Goal: Task Accomplishment & Management: Complete application form

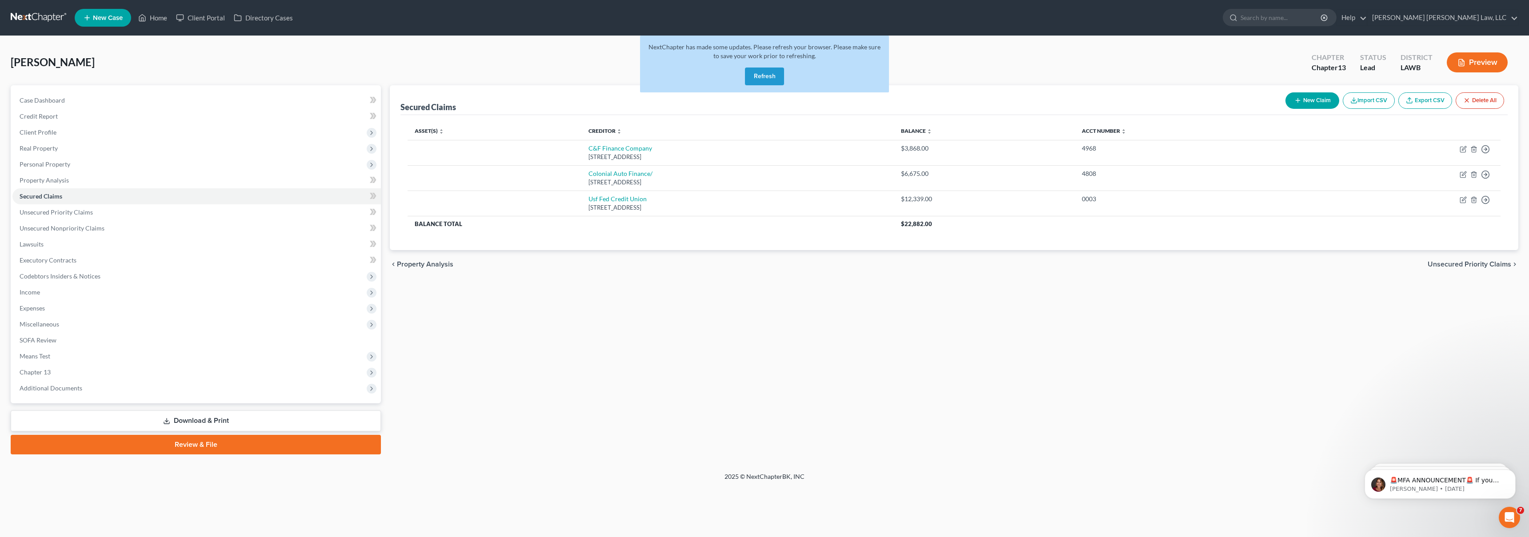
click at [771, 80] on button "Refresh" at bounding box center [764, 77] width 39 height 18
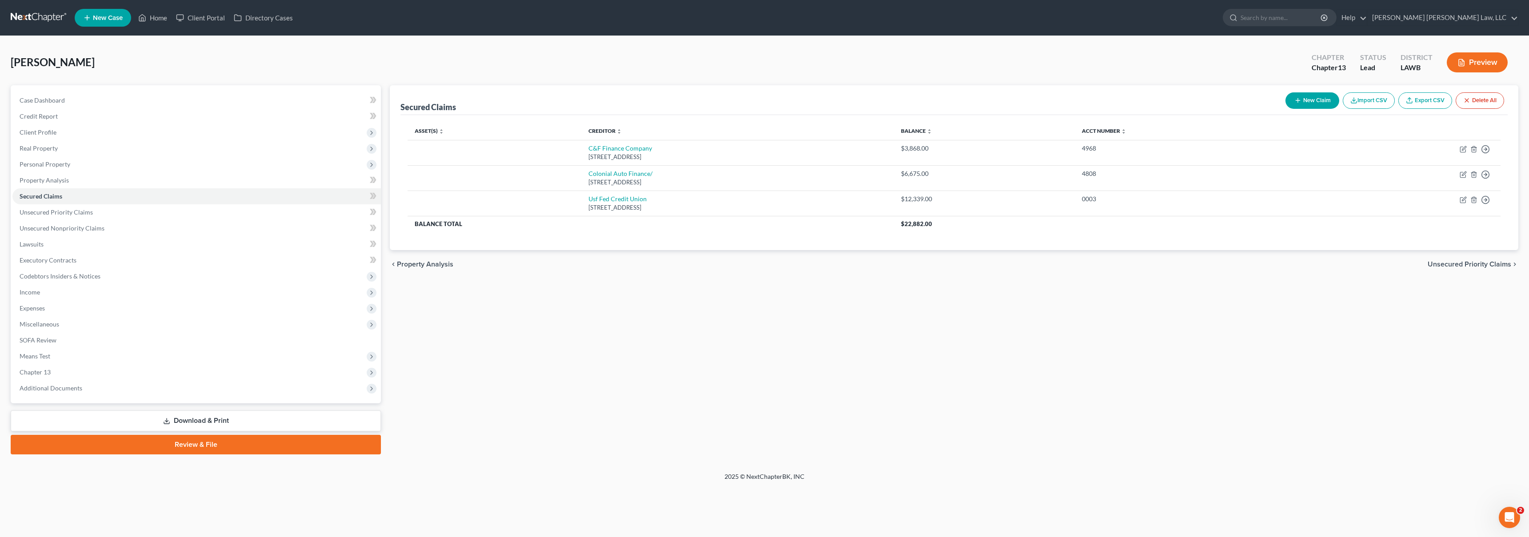
click at [50, 16] on link at bounding box center [39, 18] width 57 height 16
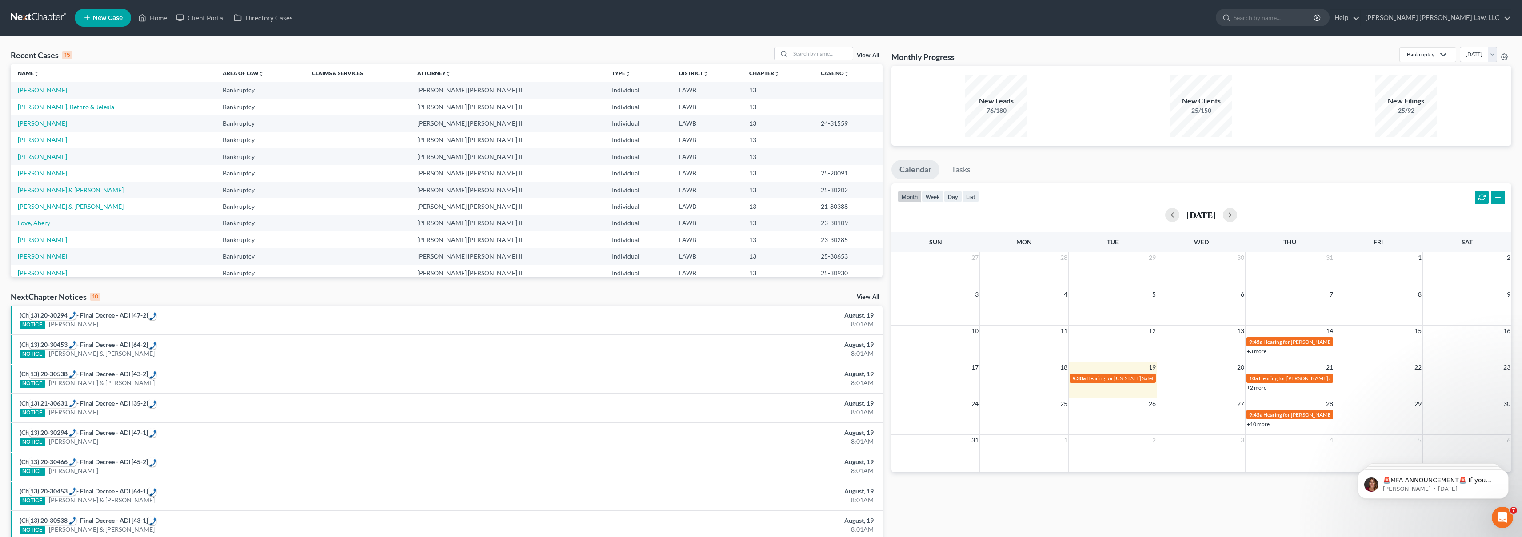
click at [625, 50] on div "Recent Cases 15 View All" at bounding box center [447, 55] width 872 height 17
click at [273, 52] on div "Recent Cases 15 View All" at bounding box center [447, 55] width 872 height 17
click at [97, 16] on span "New Case" at bounding box center [108, 18] width 30 height 7
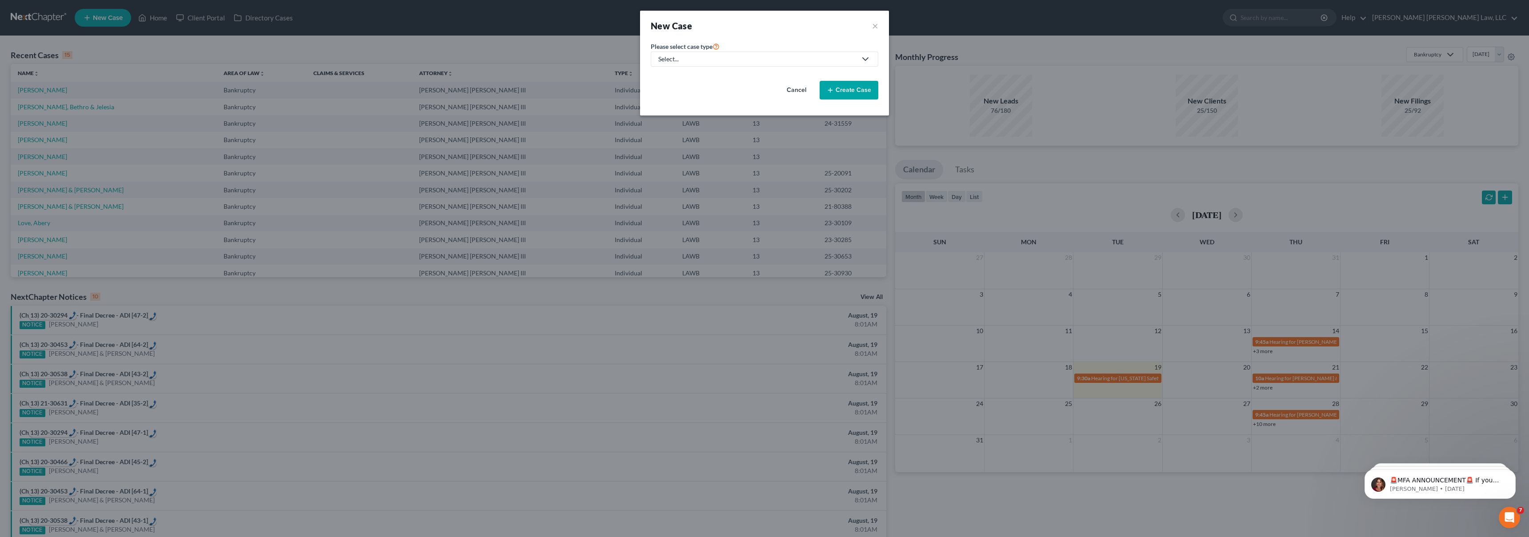
click at [725, 60] on div "Select..." at bounding box center [757, 59] width 198 height 9
click at [721, 77] on div "Bankruptcy" at bounding box center [698, 76] width 79 height 9
select select "36"
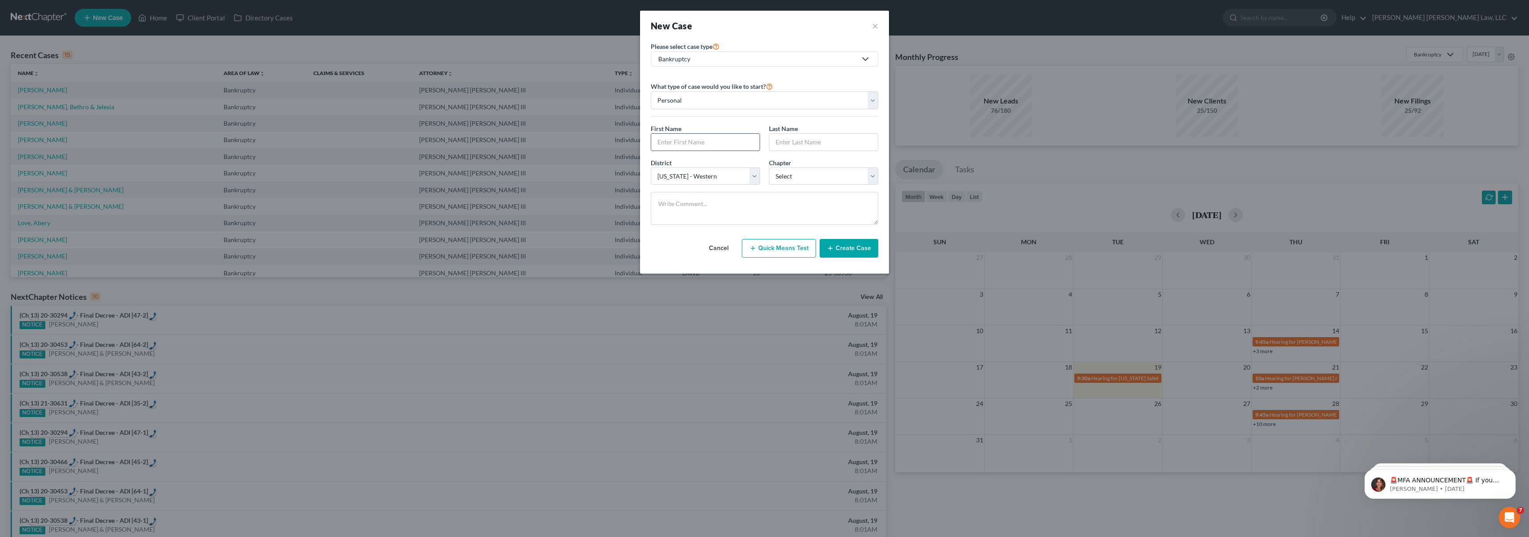
click at [688, 138] on input "text" at bounding box center [705, 142] width 108 height 17
type input "Cedddrick"
type input "[PERSON_NAME]"
select select "3"
click at [673, 140] on input "Cedddrick" at bounding box center [705, 142] width 108 height 17
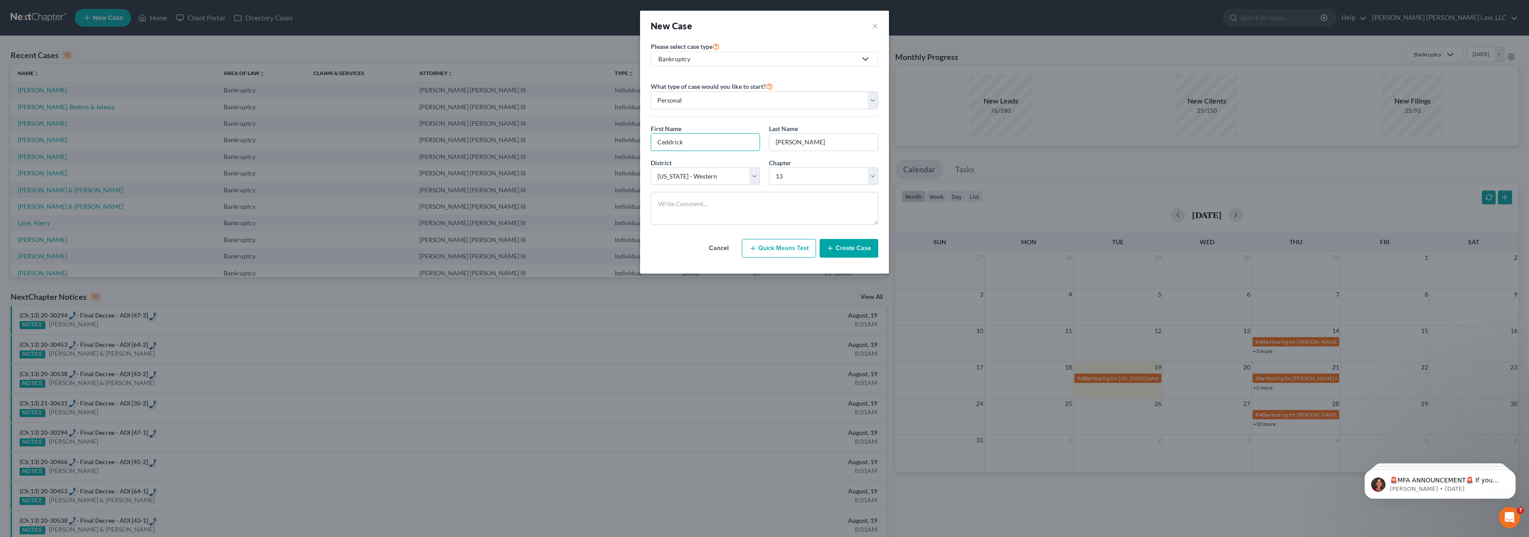
type input "Ceddrick"
click at [859, 232] on div "Cancel Quick Means Test Create Case" at bounding box center [765, 248] width 228 height 33
click at [728, 148] on input "Ceddrick" at bounding box center [705, 142] width 108 height 17
click at [855, 251] on button "Create Case" at bounding box center [849, 248] width 59 height 19
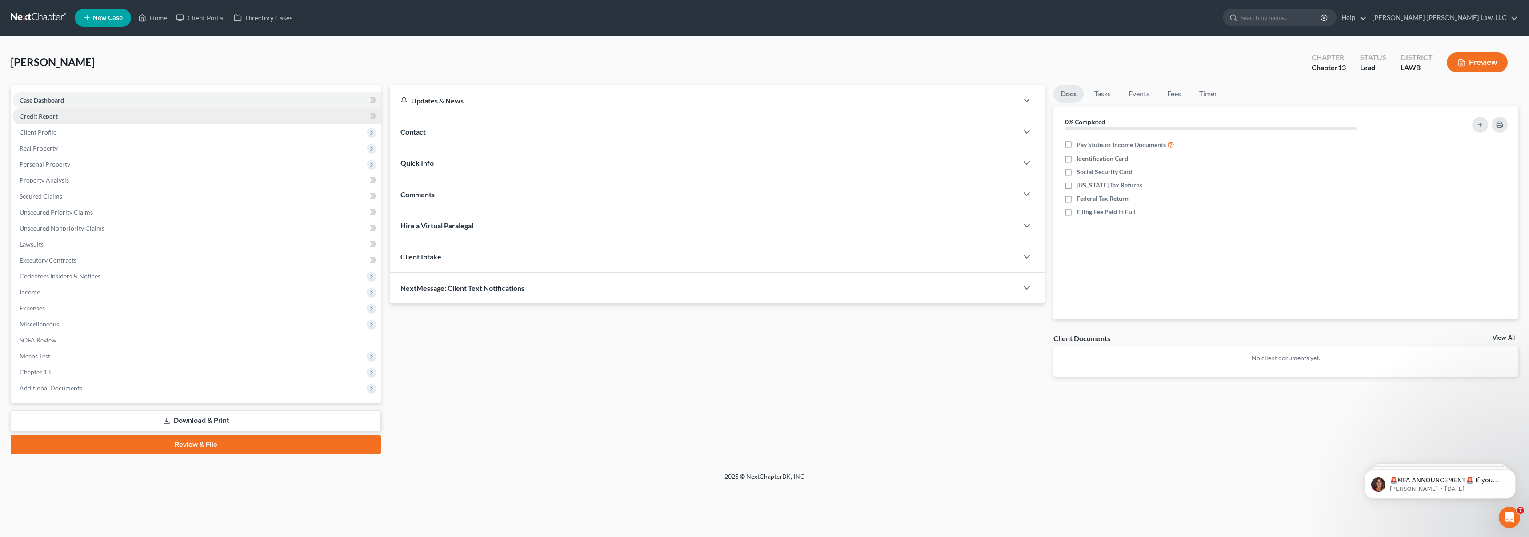
click at [79, 116] on link "Credit Report" at bounding box center [196, 116] width 368 height 16
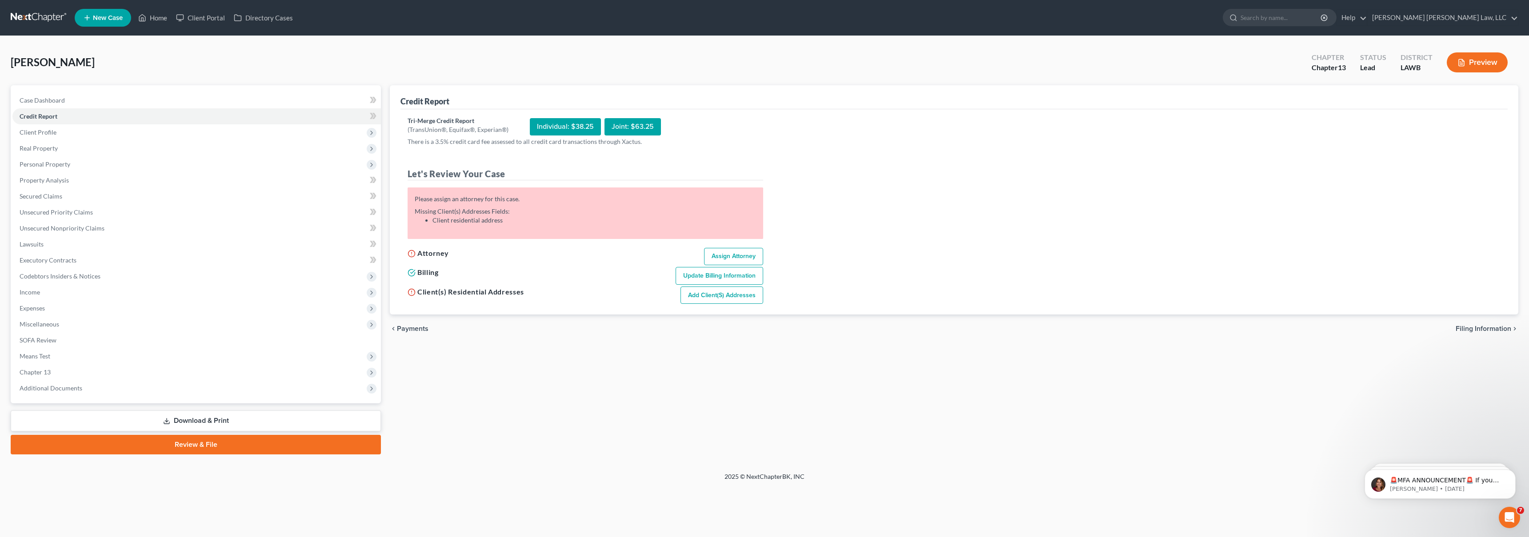
click at [724, 251] on link "Assign Attorney" at bounding box center [733, 257] width 59 height 18
select select "1"
select select "0"
select select "3"
select select "36"
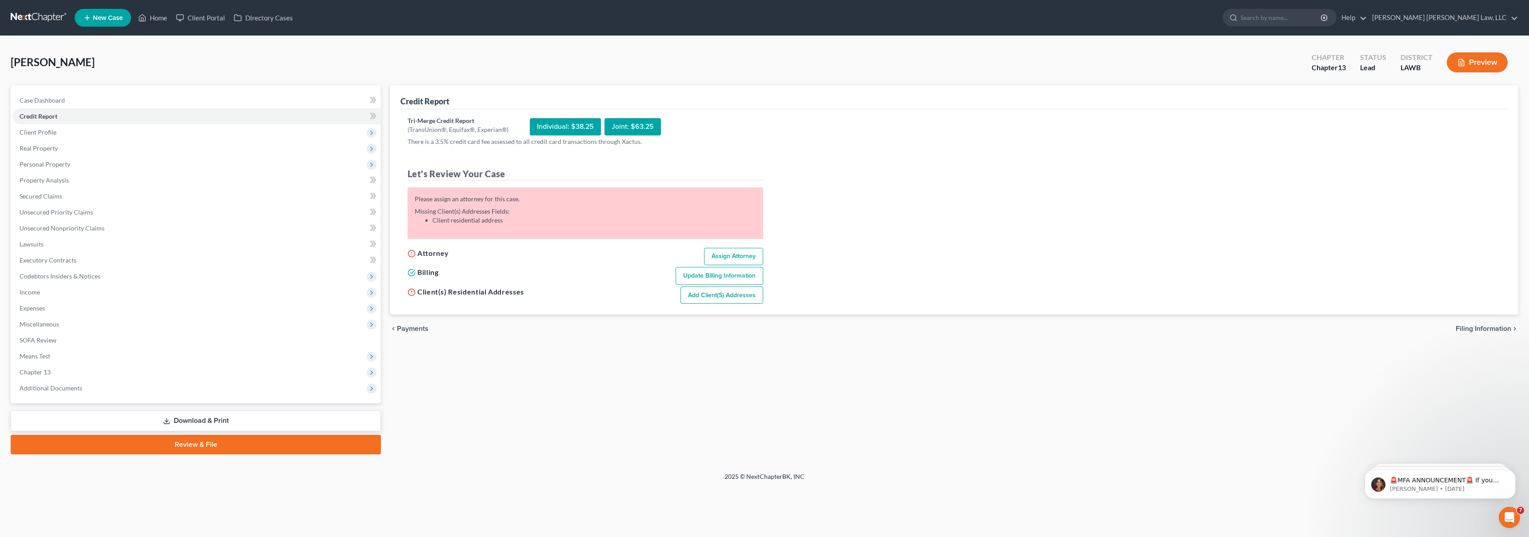
select select "19"
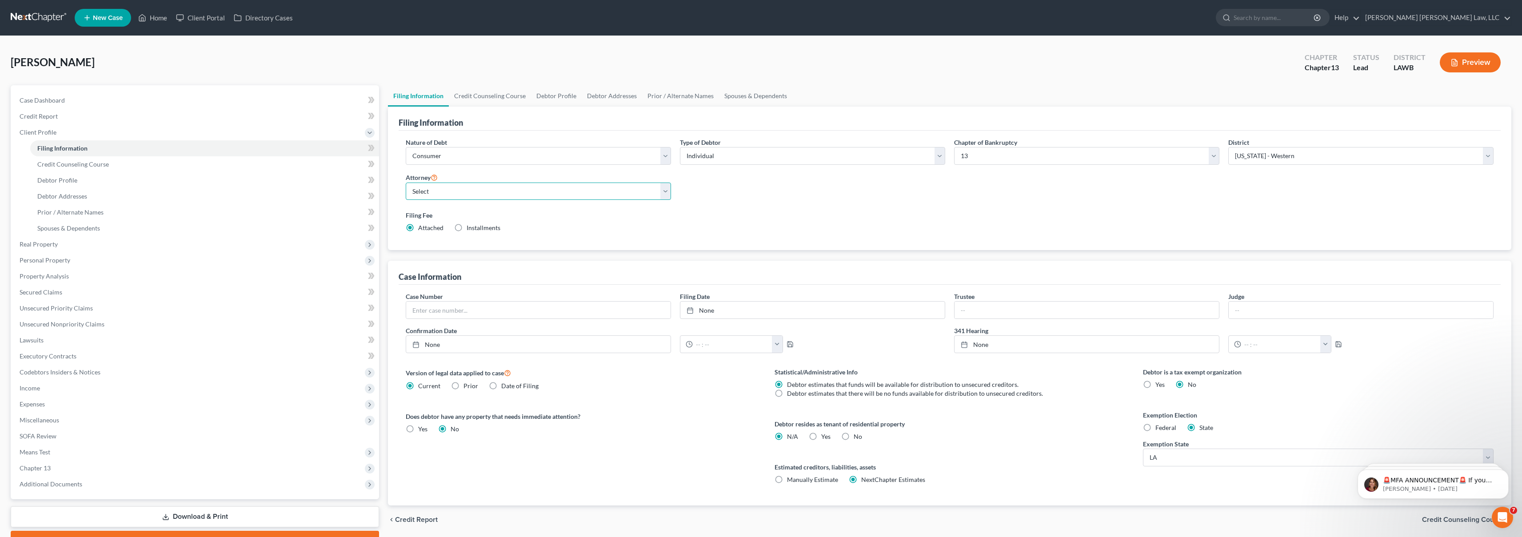
click at [503, 192] on select "Select [PERSON_NAME] [PERSON_NAME] III - LAWB [PERSON_NAME] [PERSON_NAME] III -…" at bounding box center [538, 192] width 265 height 18
select select "0"
click at [36, 118] on span "Credit Report" at bounding box center [39, 116] width 38 height 8
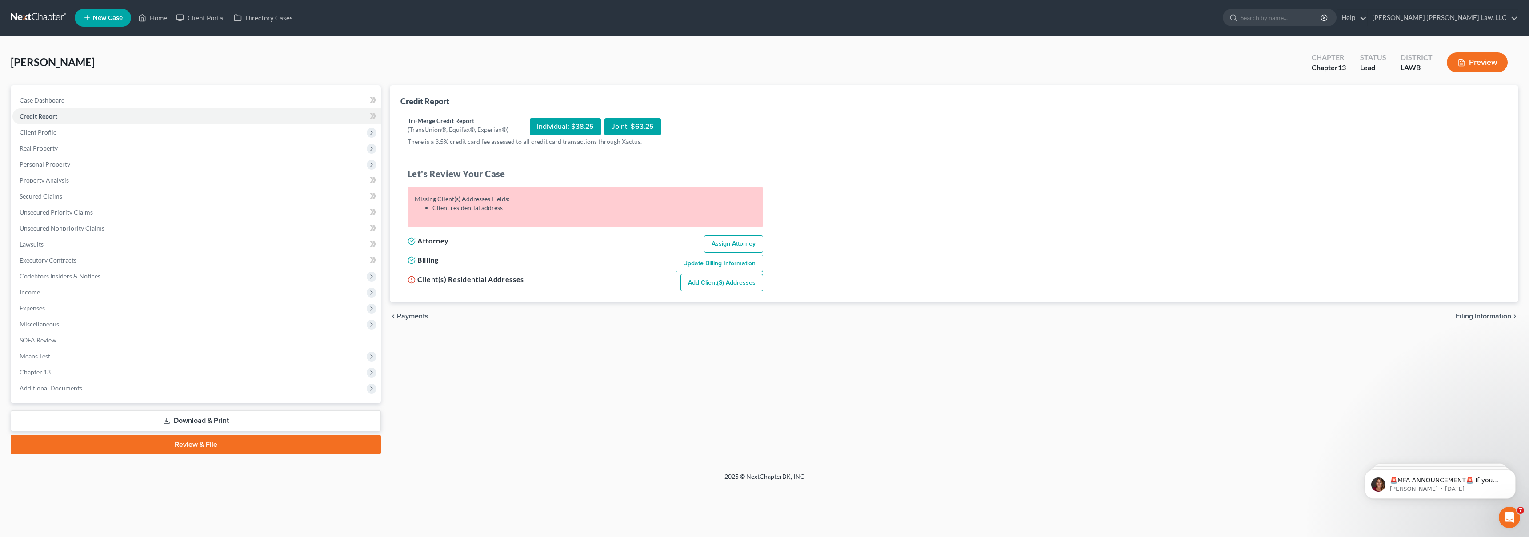
click at [714, 244] on link "Assign Attorney" at bounding box center [733, 245] width 59 height 18
select select "1"
select select "0"
select select "3"
select select "36"
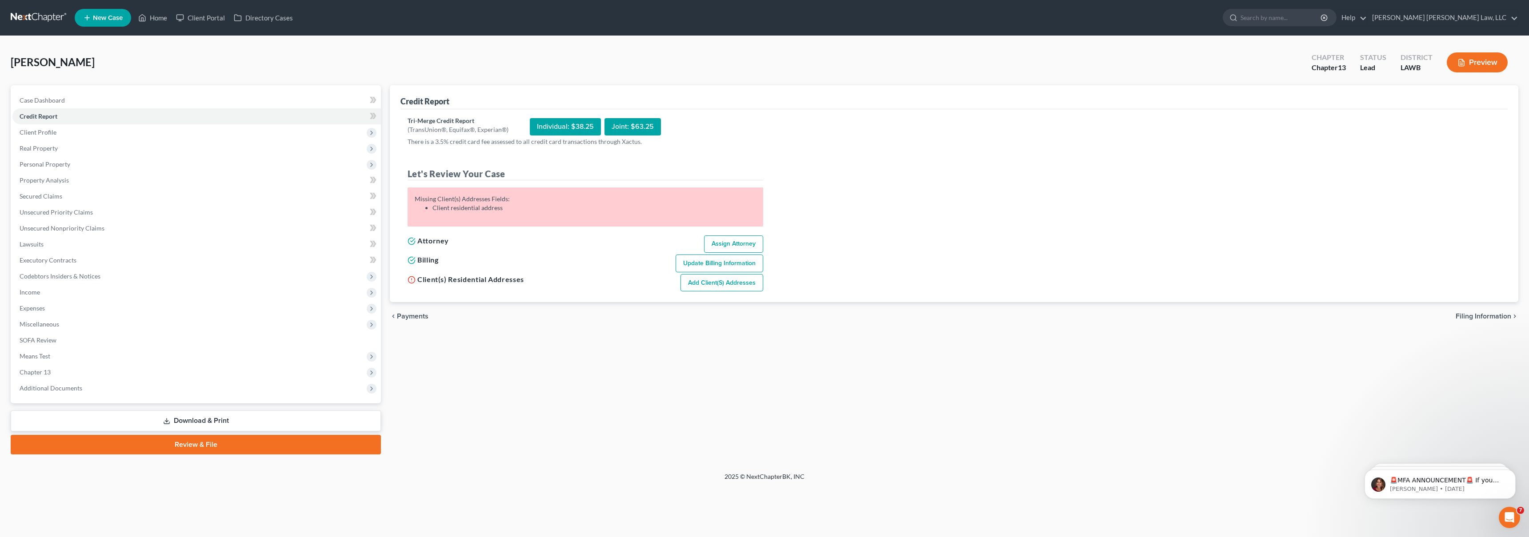
select select "0"
select select "19"
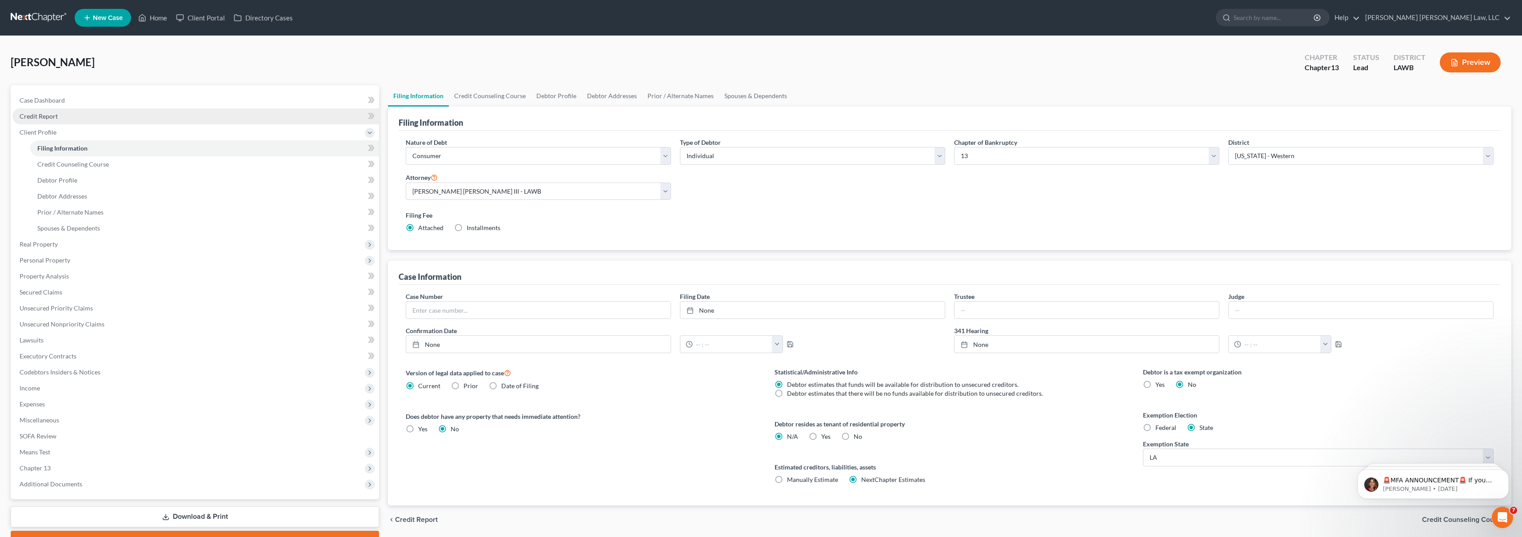
click at [55, 118] on span "Credit Report" at bounding box center [39, 116] width 38 height 8
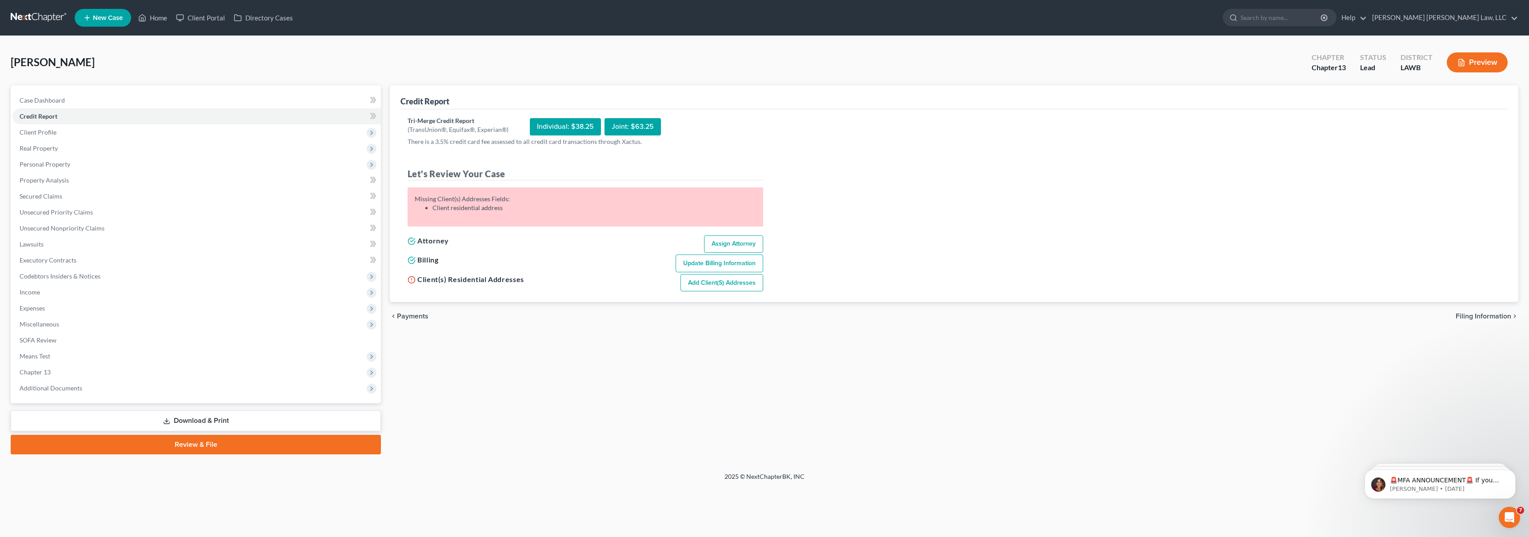
click at [751, 286] on link "Add Client(s) Addresses" at bounding box center [722, 283] width 83 height 18
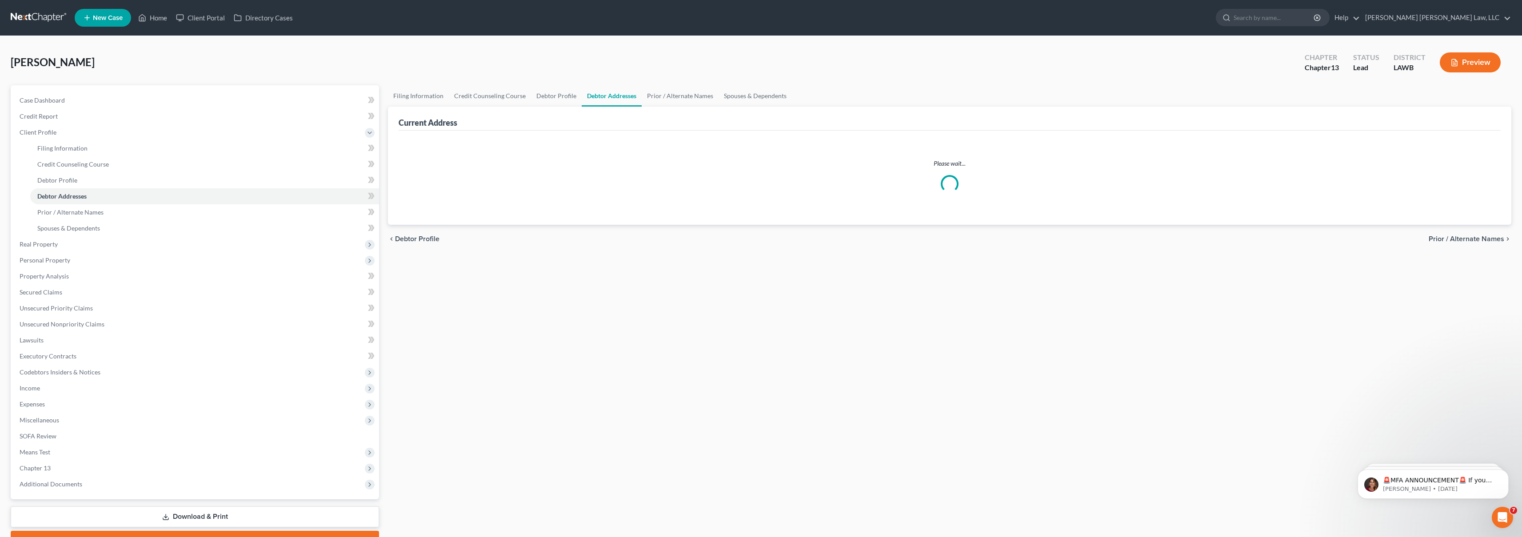
select select "0"
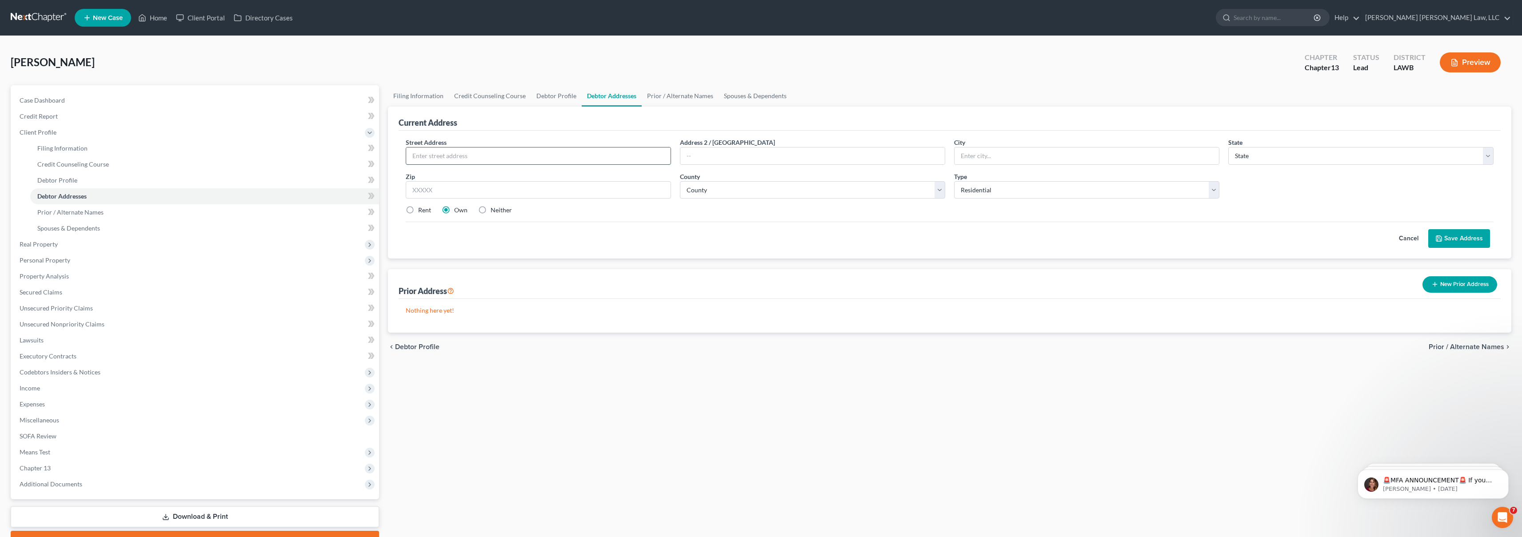
click at [460, 159] on input "text" at bounding box center [538, 156] width 264 height 17
type input "[STREET_ADDRESS]"
type input "M"
type input "Monroe"
select select "19"
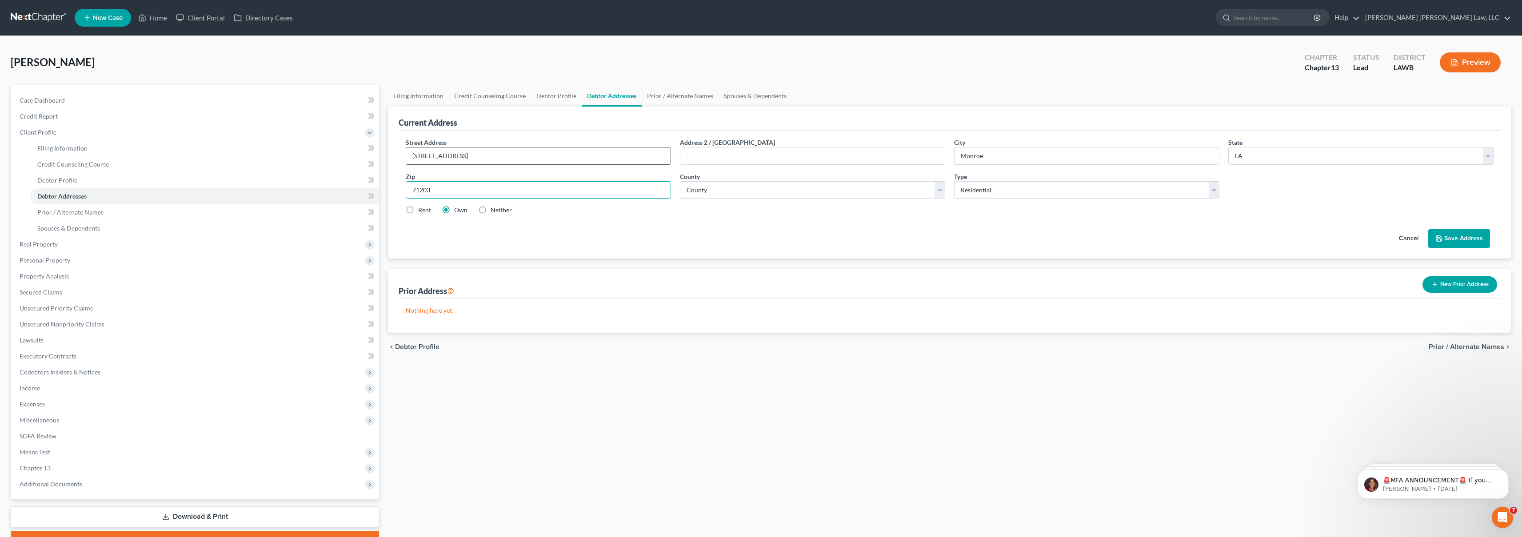
type input "71203"
select select "36"
click at [726, 224] on div "Cancel Save Address" at bounding box center [950, 235] width 1088 height 26
click at [503, 238] on div "Cancel Save Address" at bounding box center [950, 235] width 1088 height 26
click at [1453, 236] on button "Save Address" at bounding box center [1460, 238] width 62 height 19
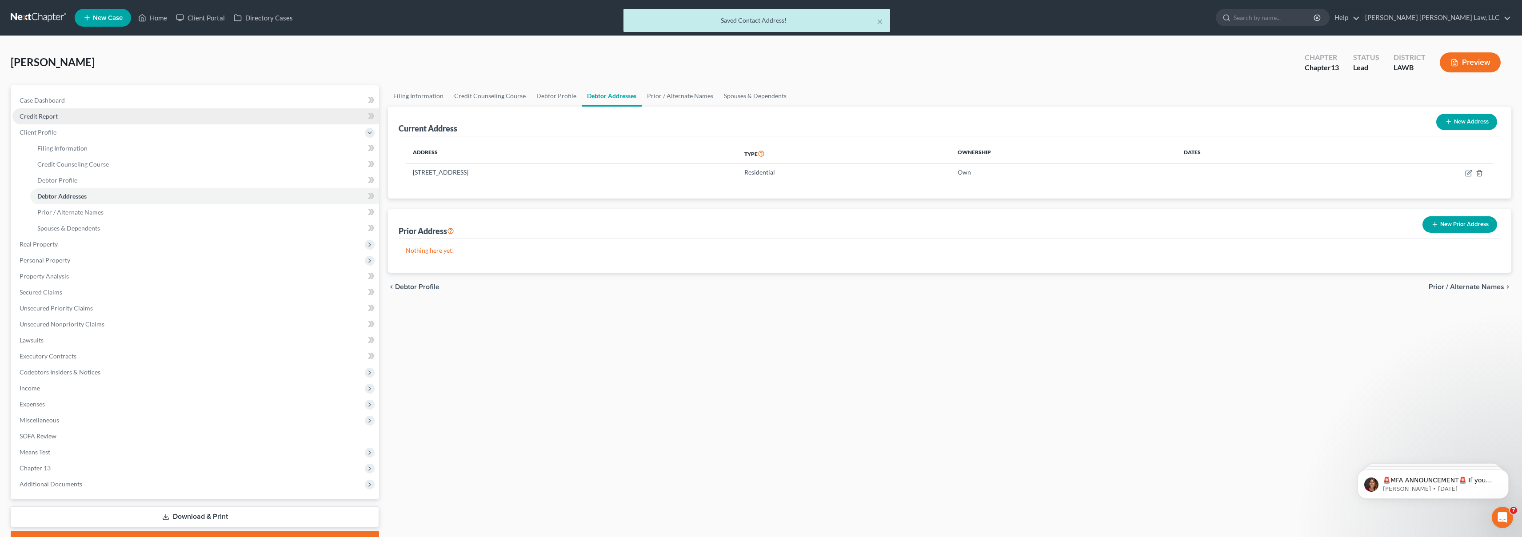
click at [69, 120] on link "Credit Report" at bounding box center [195, 116] width 367 height 16
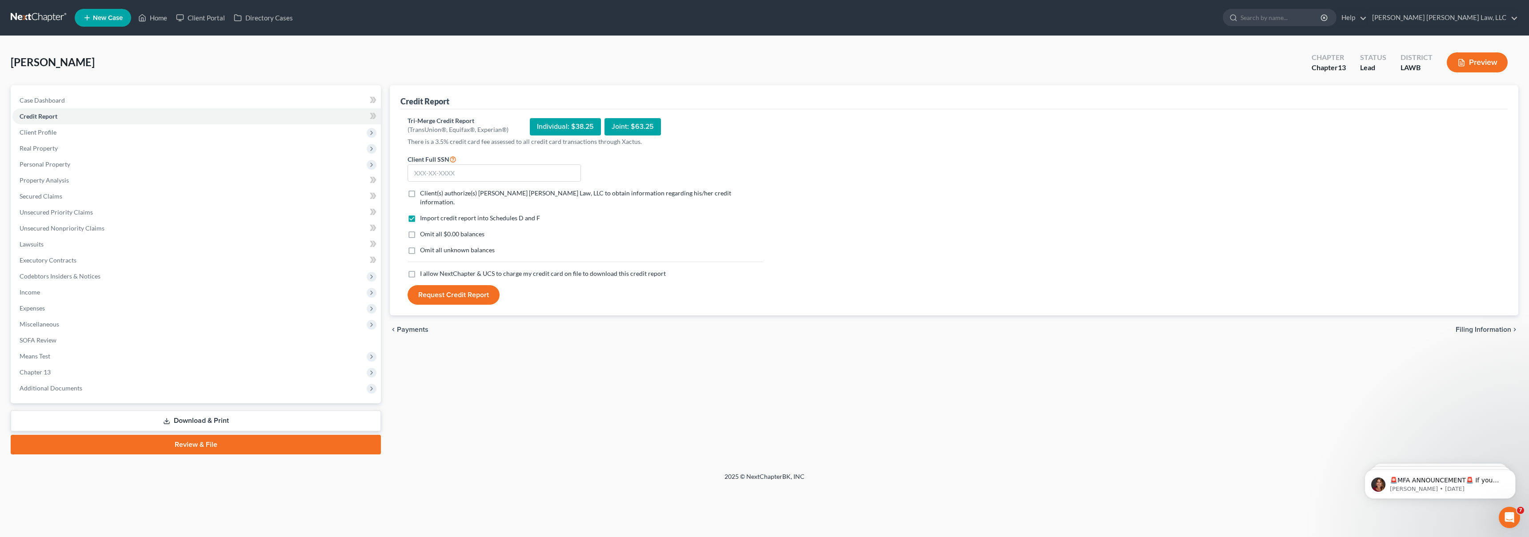
click at [420, 271] on label "I allow NextChapter & UCS to charge my credit card on file to download this cre…" at bounding box center [543, 273] width 246 height 9
click at [424, 271] on input "I allow NextChapter & UCS to charge my credit card on file to download this cre…" at bounding box center [427, 272] width 6 height 6
checkbox input "true"
click at [420, 246] on label "Omit all unknown balances" at bounding box center [457, 250] width 75 height 9
click at [424, 246] on input "Omit all unknown balances" at bounding box center [427, 249] width 6 height 6
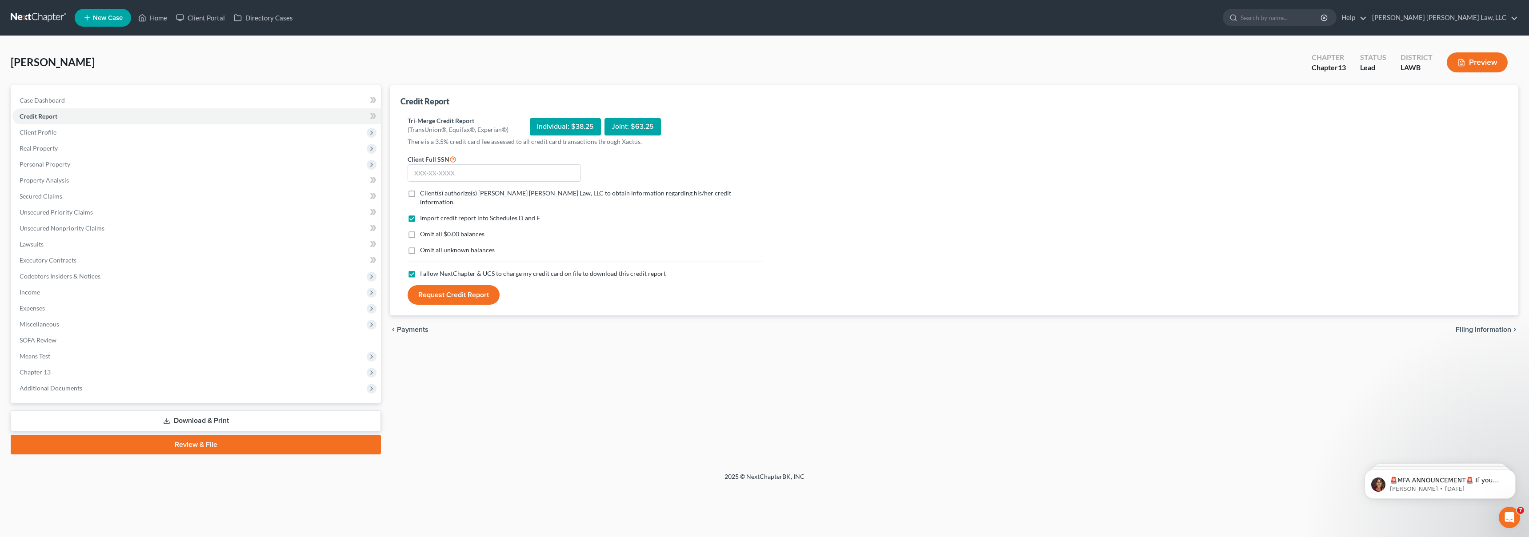
checkbox input "true"
click at [420, 230] on label "Omit all $0.00 balances" at bounding box center [452, 234] width 64 height 9
click at [424, 230] on input "Omit all $0.00 balances" at bounding box center [427, 233] width 6 height 6
checkbox input "true"
click at [420, 195] on label "Client(s) authorize(s) [PERSON_NAME] [PERSON_NAME] Law, LLC to obtain informati…" at bounding box center [591, 198] width 343 height 18
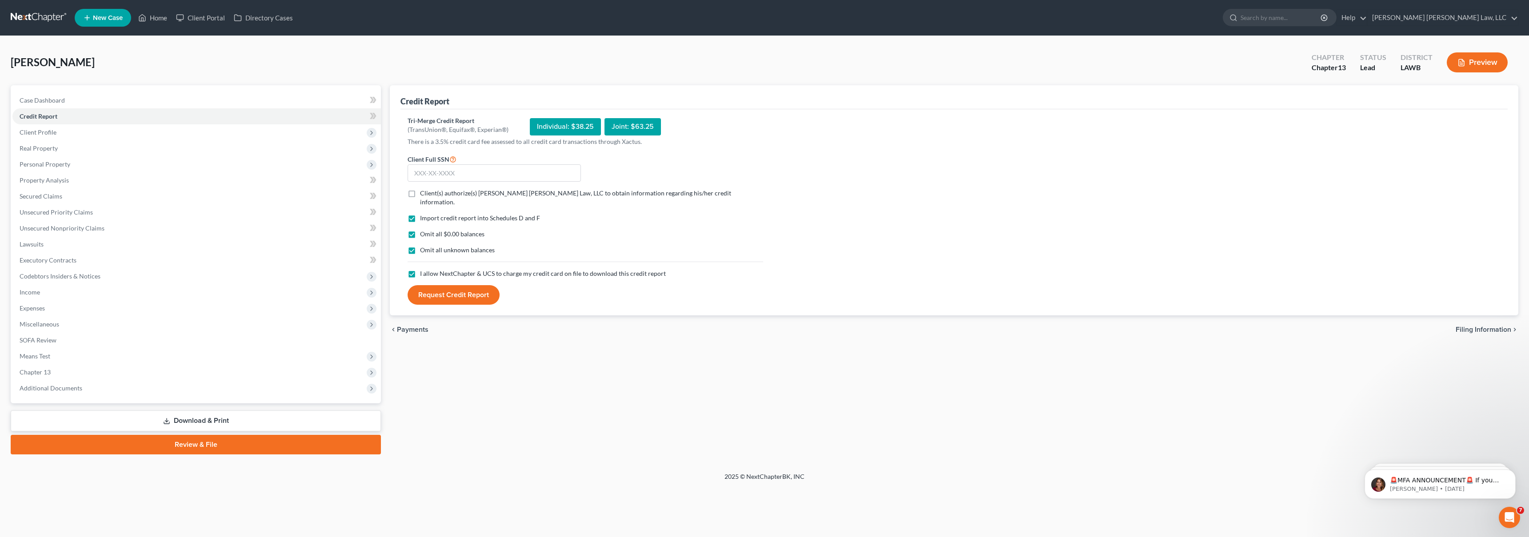
click at [424, 195] on input "Client(s) authorize(s) [PERSON_NAME] [PERSON_NAME] Law, LLC to obtain informati…" at bounding box center [427, 192] width 6 height 6
checkbox input "true"
click at [441, 172] on input "text" at bounding box center [494, 173] width 173 height 18
type input "436-47-1067"
click at [466, 289] on button "Request Credit Report" at bounding box center [454, 295] width 92 height 20
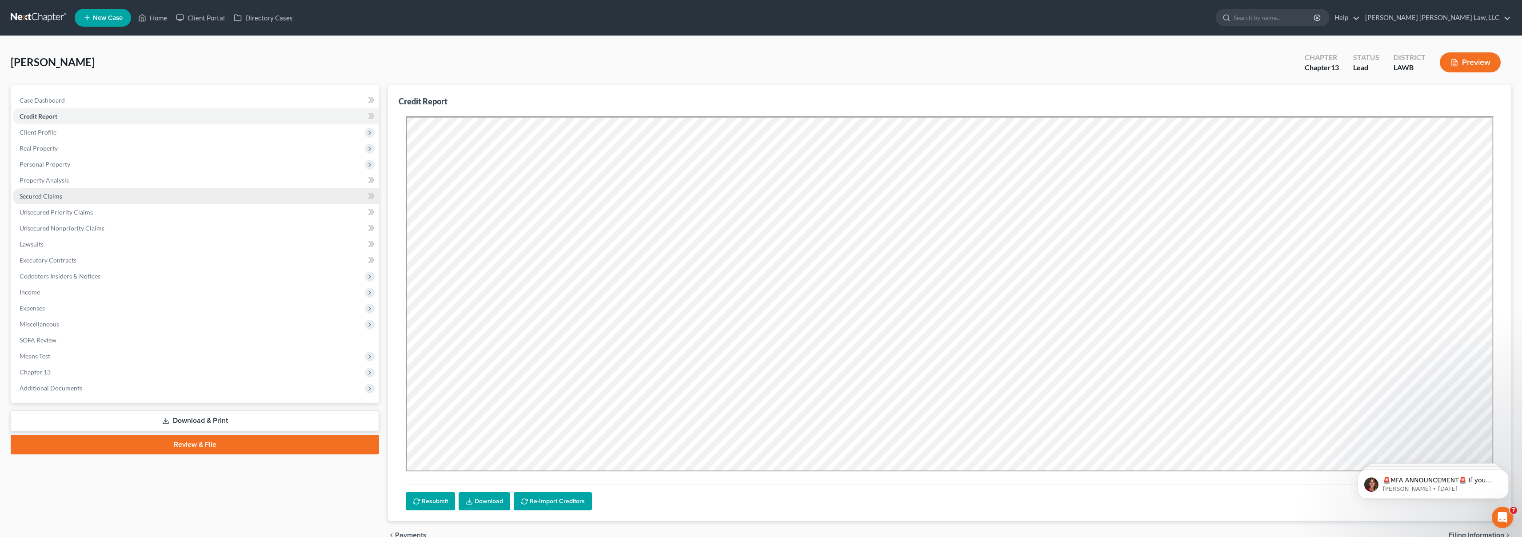
click at [79, 194] on link "Secured Claims" at bounding box center [195, 196] width 367 height 16
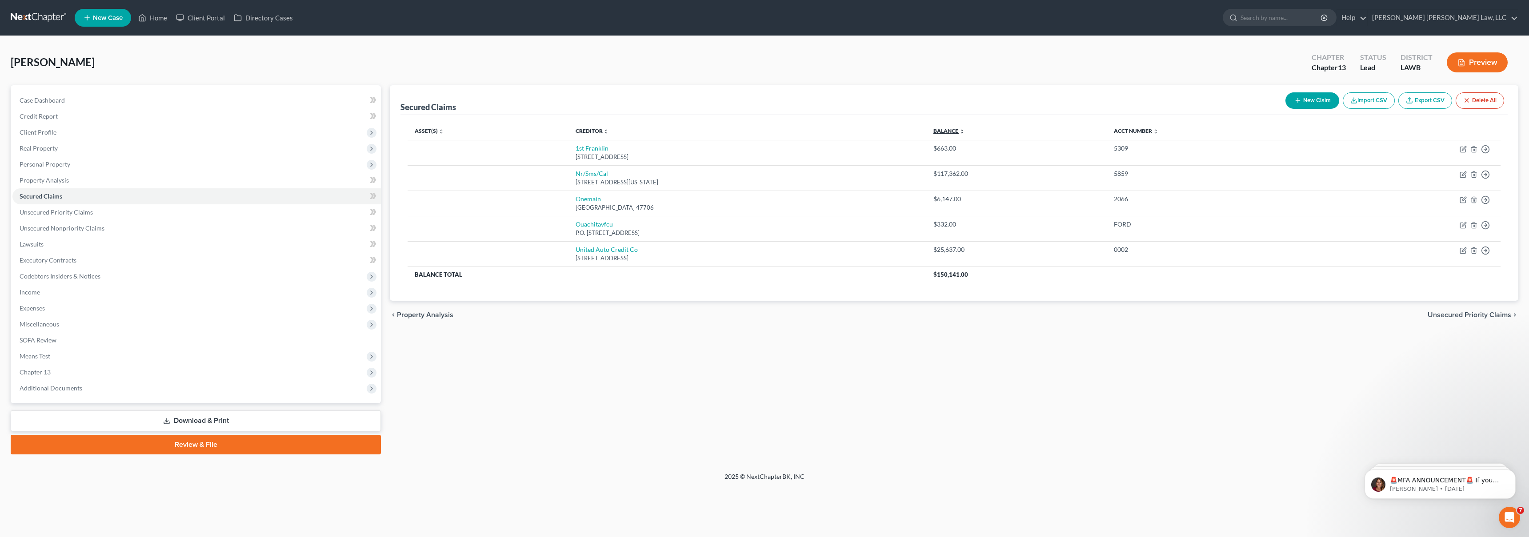
click at [965, 130] on link "Balance expand_more expand_less unfold_more" at bounding box center [948, 131] width 31 height 7
click at [48, 115] on span "Credit Report" at bounding box center [39, 116] width 38 height 8
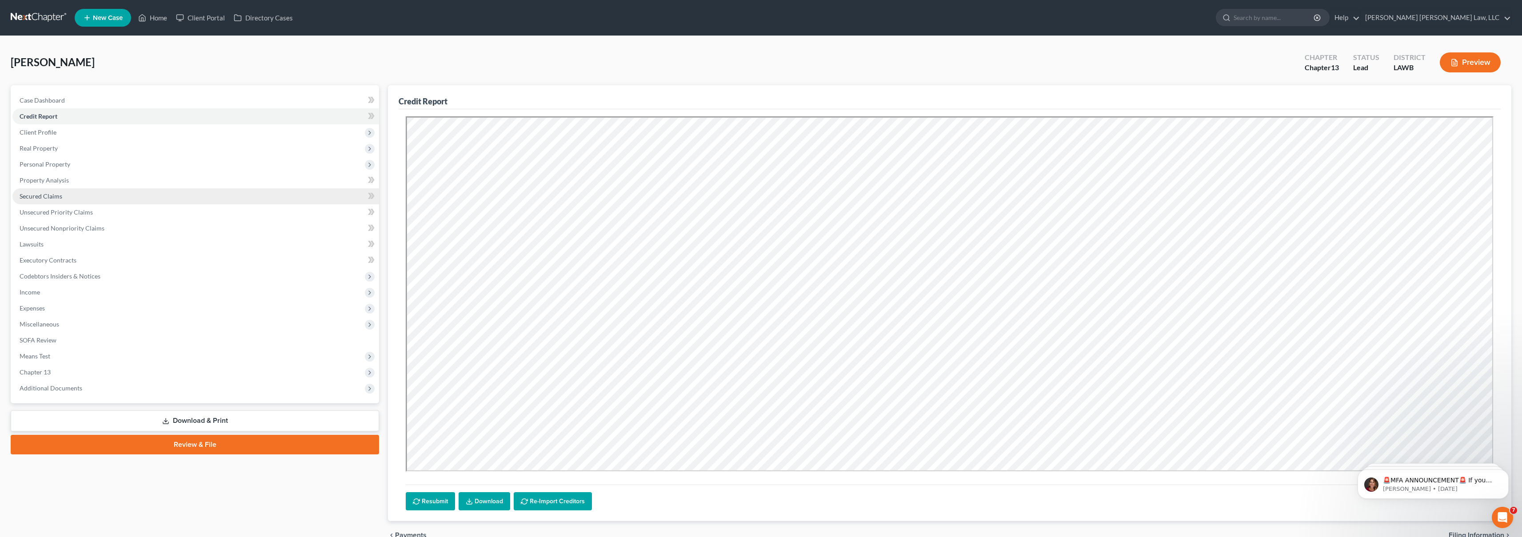
click at [48, 199] on span "Secured Claims" at bounding box center [41, 196] width 43 height 8
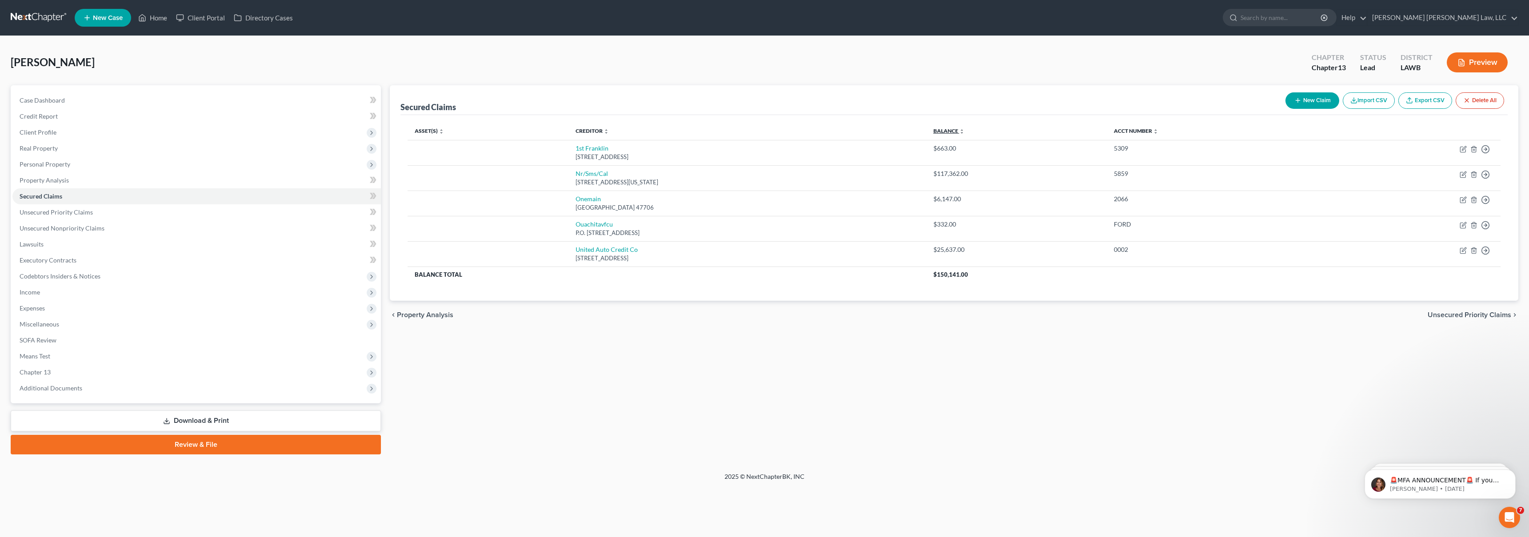
click at [965, 131] on link "Balance expand_more expand_less unfold_more" at bounding box center [948, 131] width 31 height 7
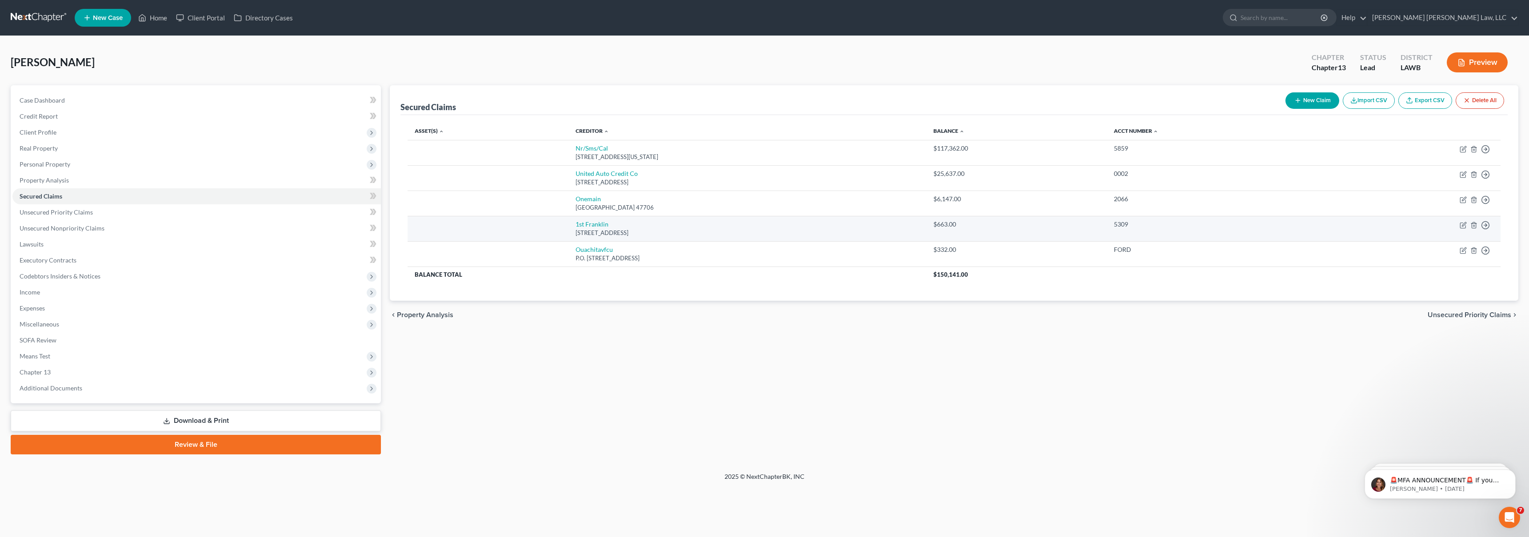
drag, startPoint x: 551, startPoint y: 236, endPoint x: 664, endPoint y: 234, distance: 112.9
click at [664, 234] on div "[STREET_ADDRESS]" at bounding box center [748, 233] width 344 height 8
click at [1017, 228] on td "$663.00" at bounding box center [1016, 228] width 180 height 25
drag, startPoint x: 1170, startPoint y: 227, endPoint x: 1203, endPoint y: 222, distance: 33.3
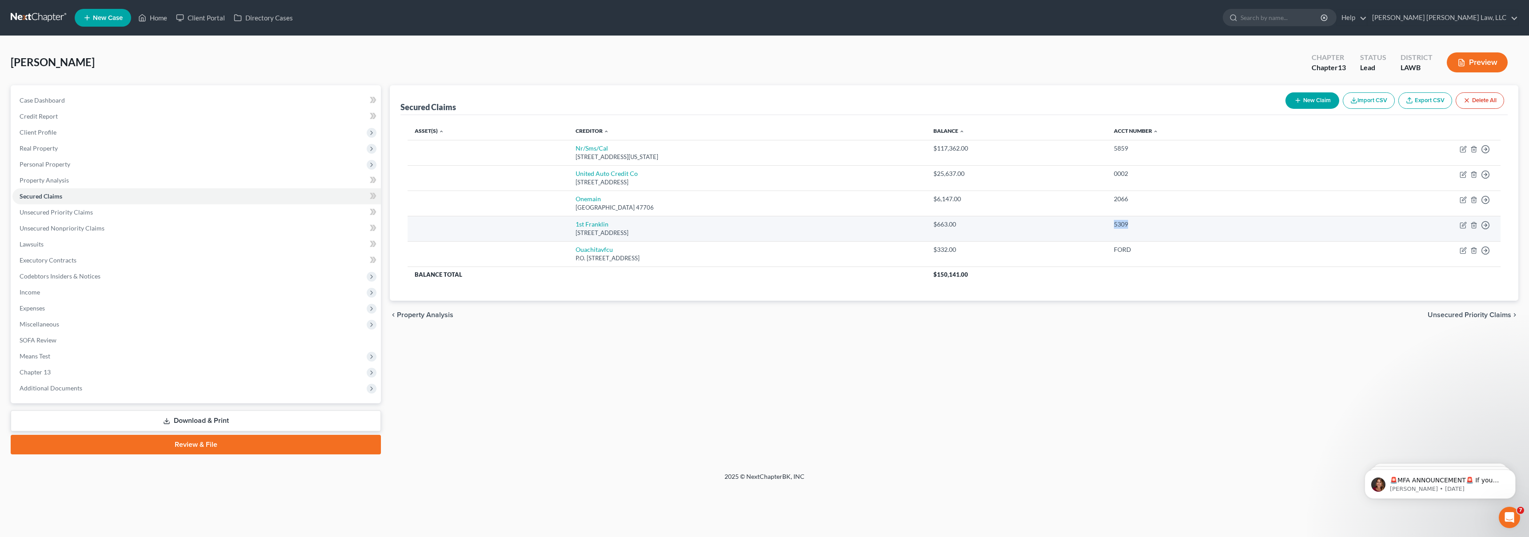
click at [1203, 222] on td "5309" at bounding box center [1215, 228] width 216 height 25
click at [1203, 222] on div "5309" at bounding box center [1215, 224] width 202 height 9
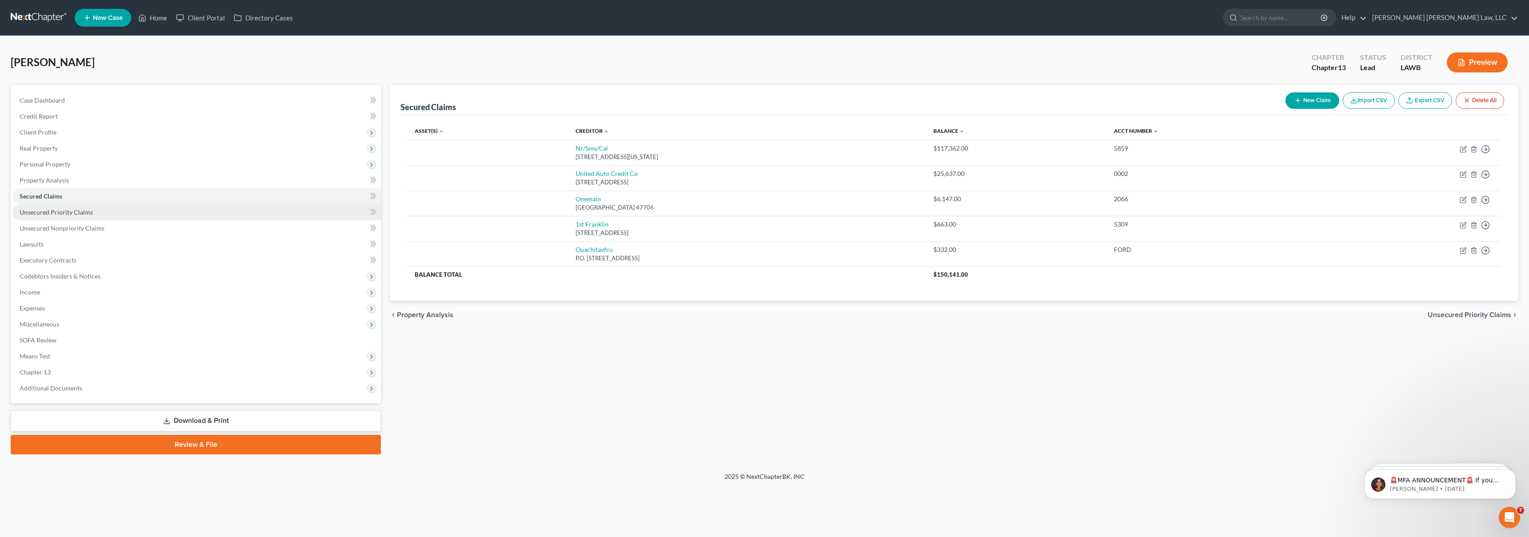
click at [208, 211] on link "Unsecured Priority Claims" at bounding box center [196, 212] width 368 height 16
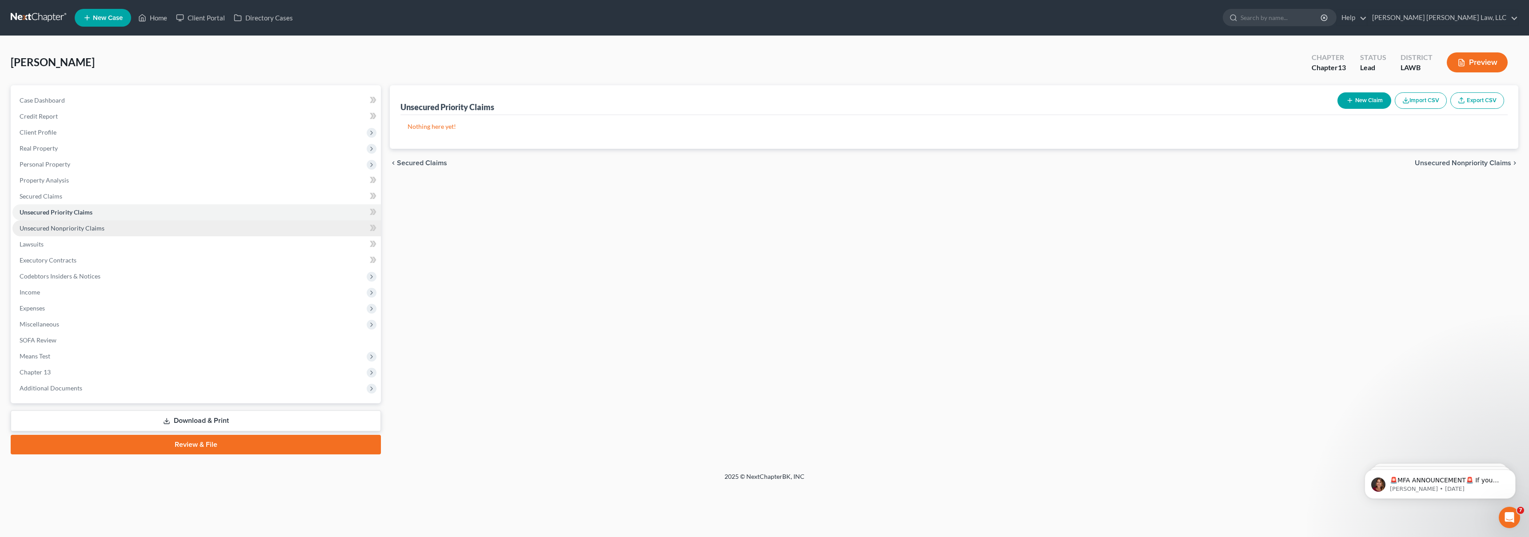
click at [203, 229] on link "Unsecured Nonpriority Claims" at bounding box center [196, 228] width 368 height 16
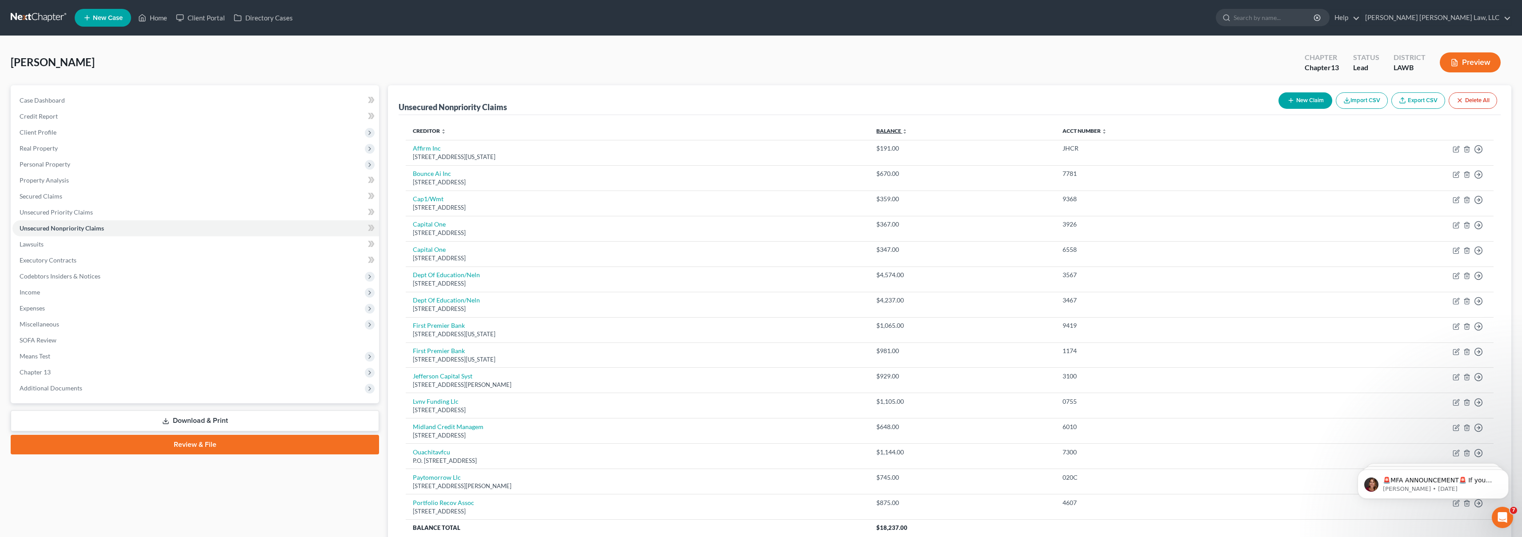
click at [908, 129] on link "Balance expand_more expand_less unfold_more" at bounding box center [892, 131] width 31 height 7
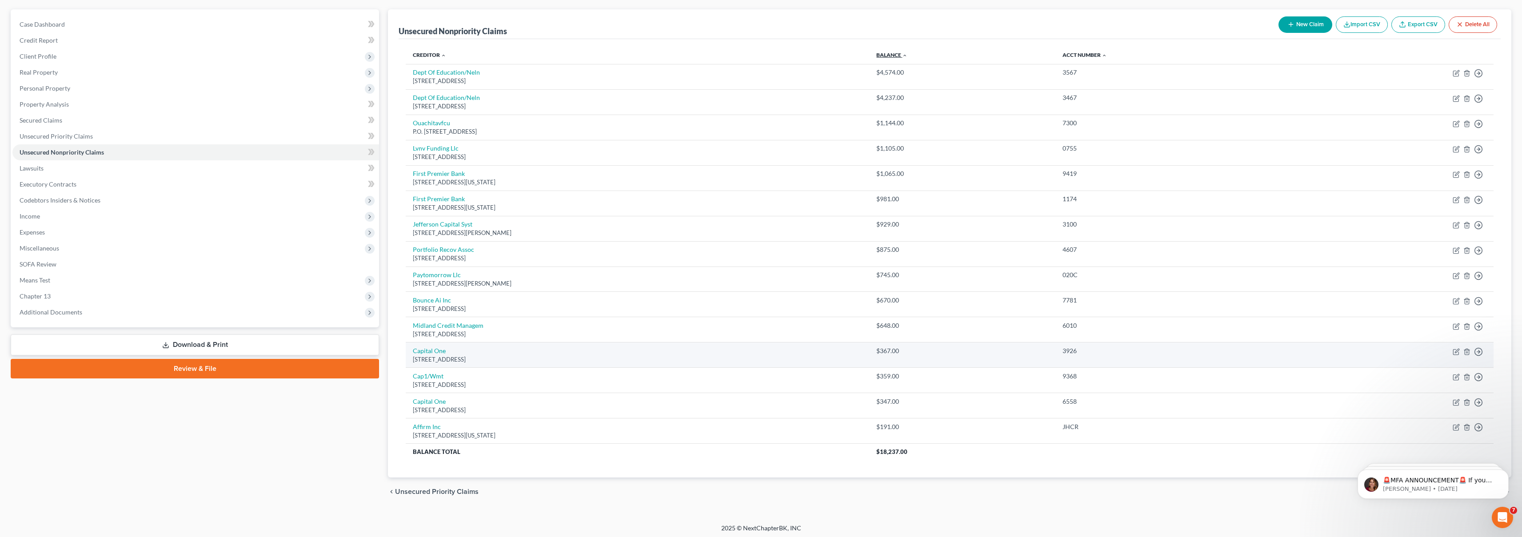
scroll to position [60, 0]
